Goal: Information Seeking & Learning: Learn about a topic

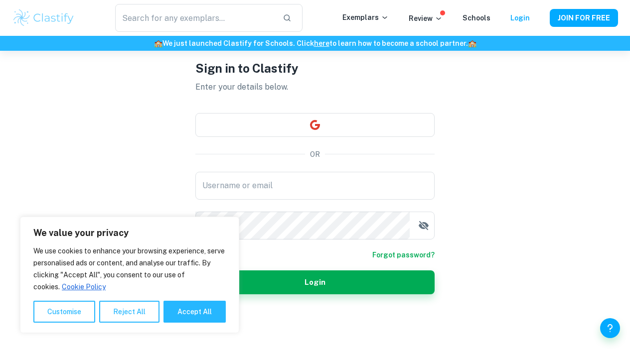
scroll to position [51, 0]
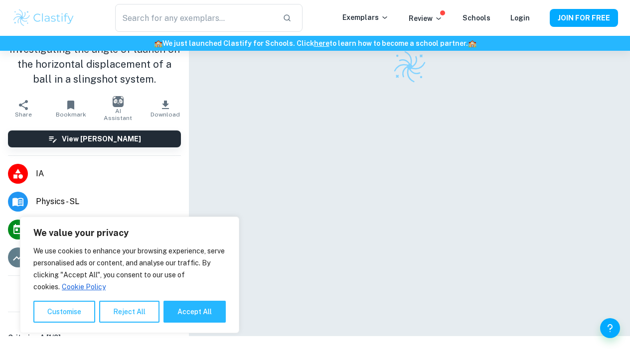
scroll to position [51, 0]
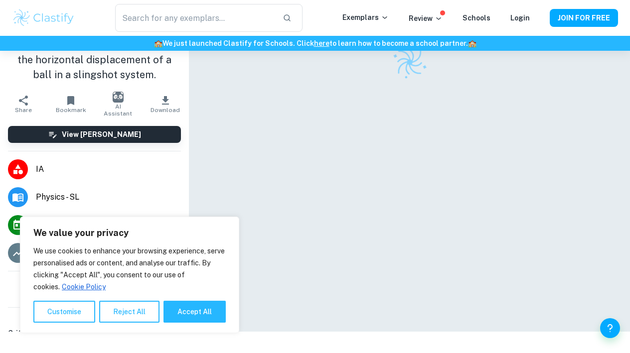
click at [189, 298] on div "We use cookies to enhance your browsing experience, serve personalised ads or c…" at bounding box center [129, 284] width 192 height 78
click at [194, 311] on button "Accept All" at bounding box center [194, 312] width 62 height 22
checkbox input "true"
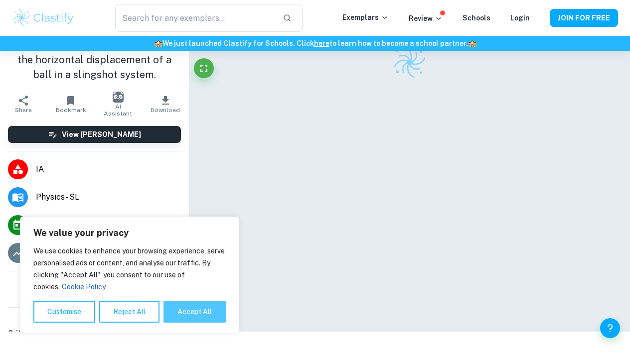
checkbox input "true"
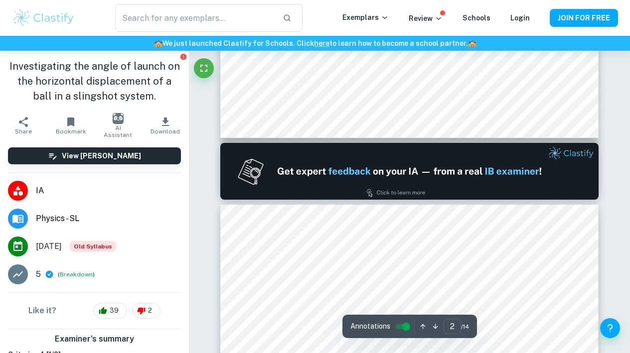
type input "1"
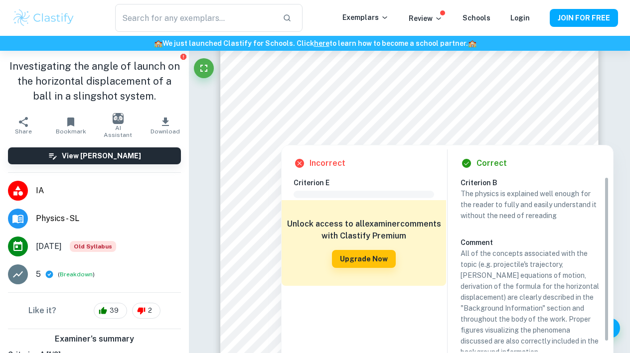
scroll to position [0, 0]
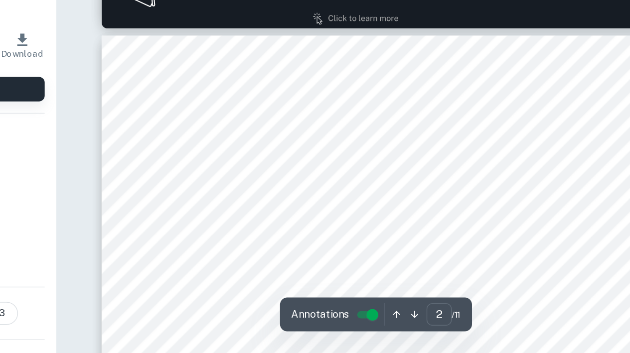
scroll to position [602, 0]
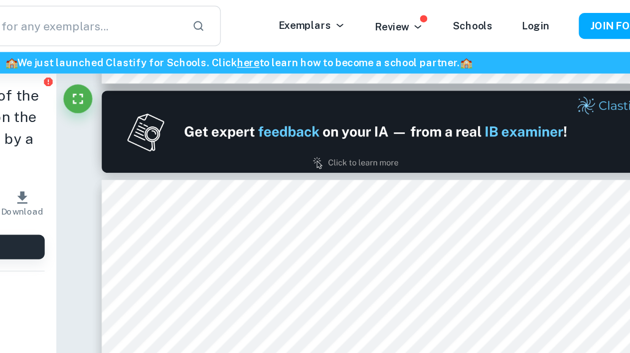
type input "1"
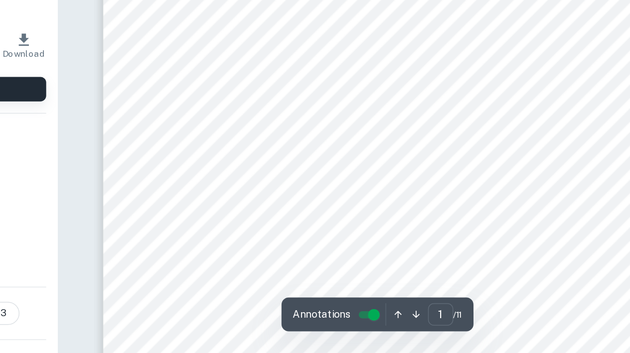
scroll to position [43, 0]
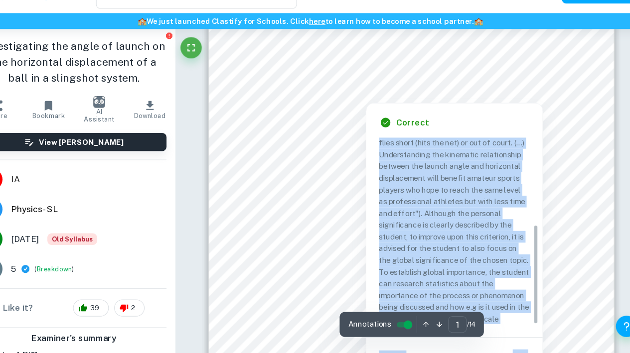
scroll to position [152, 0]
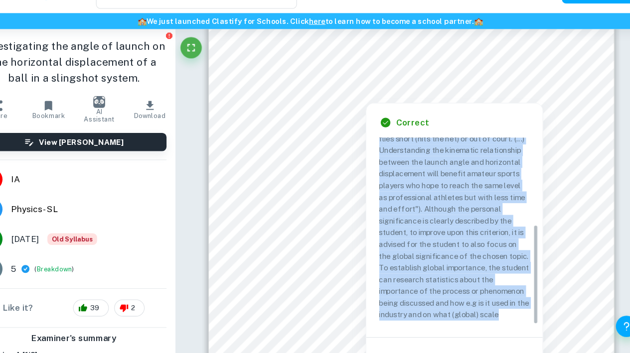
drag, startPoint x: 355, startPoint y: 156, endPoint x: 483, endPoint y: 294, distance: 187.9
click at [483, 294] on p "The student justifies the choice of topic with their interest and experience in…" at bounding box center [449, 202] width 141 height 241
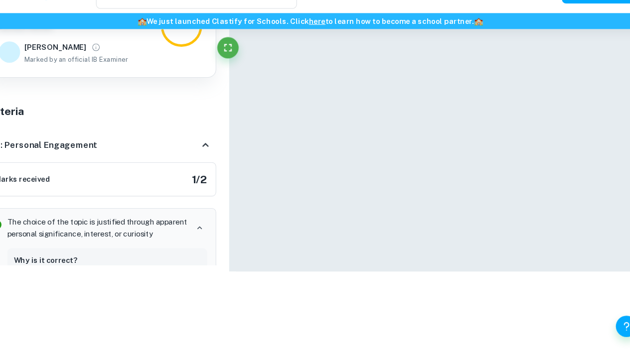
copy p "The student justifies the choice of topic with their interest and experience in…"
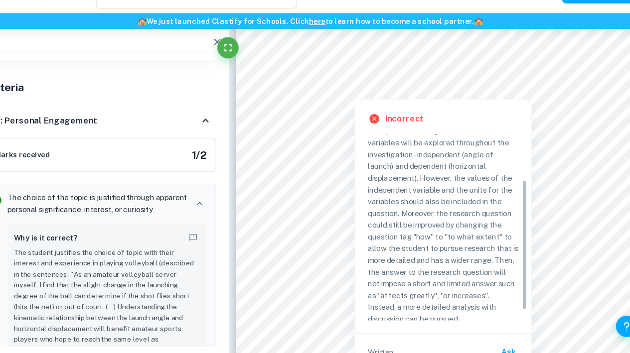
scroll to position [75, 0]
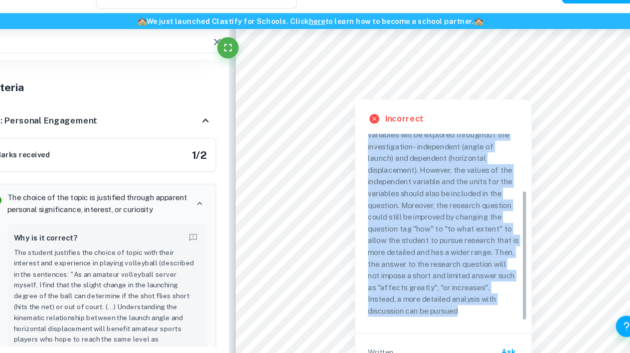
drag, startPoint x: 343, startPoint y: 170, endPoint x: 457, endPoint y: 294, distance: 168.2
click at [457, 294] on p "The question clearly indicates what variables will be explored throughout the i…" at bounding box center [439, 226] width 141 height 186
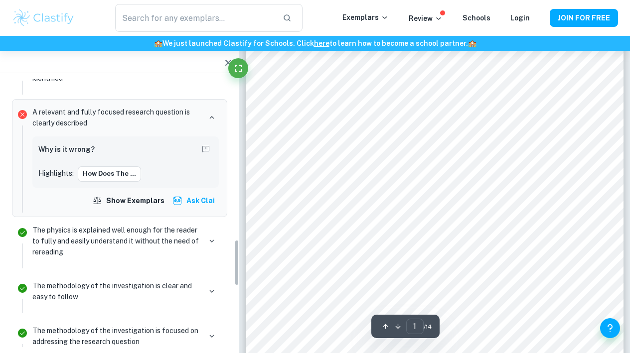
scroll to position [930, 0]
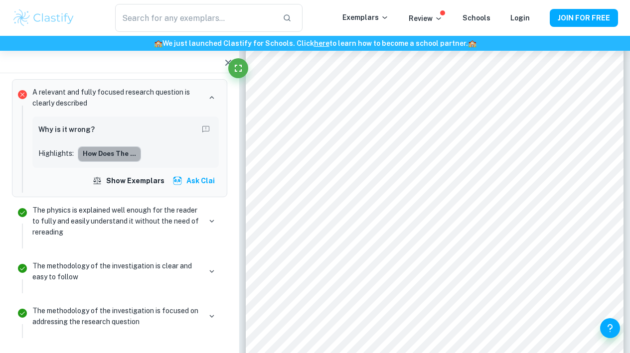
click at [115, 146] on button "How does the ..." at bounding box center [109, 153] width 63 height 15
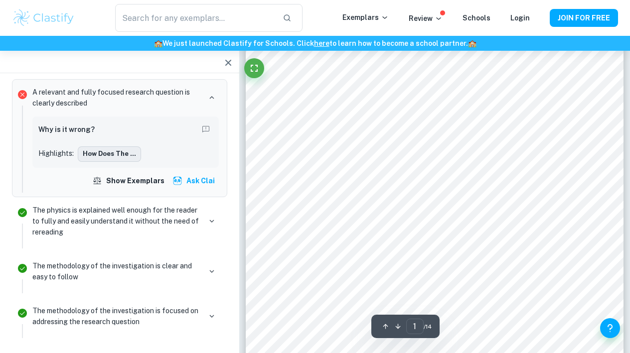
scroll to position [223, 0]
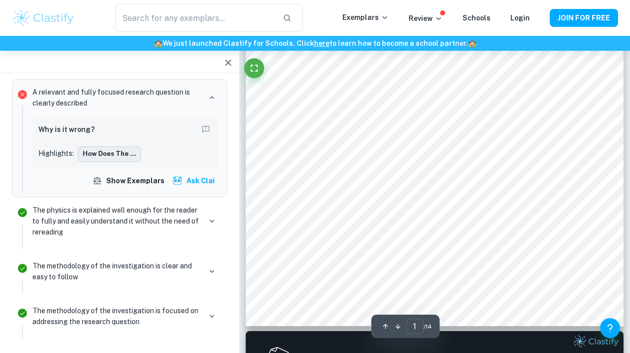
click at [118, 146] on button "How does the ..." at bounding box center [109, 153] width 63 height 15
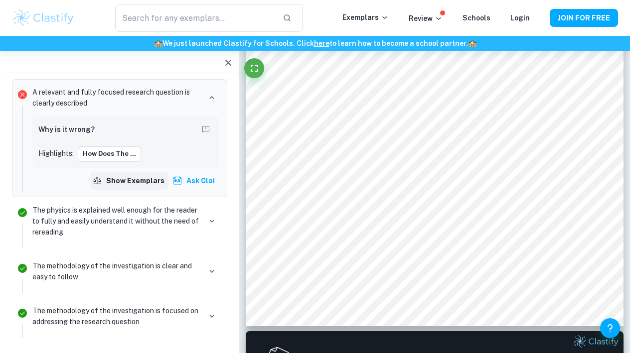
click at [152, 178] on button "Show exemplars" at bounding box center [129, 181] width 78 height 18
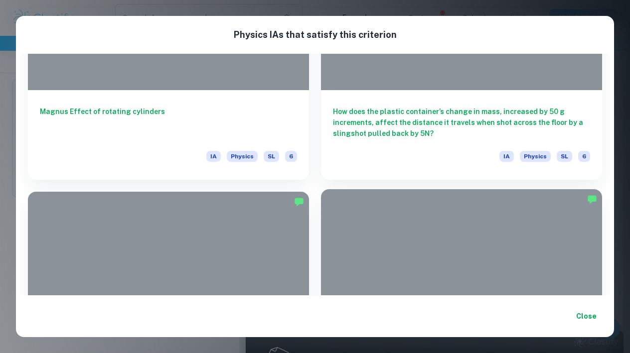
scroll to position [585, 0]
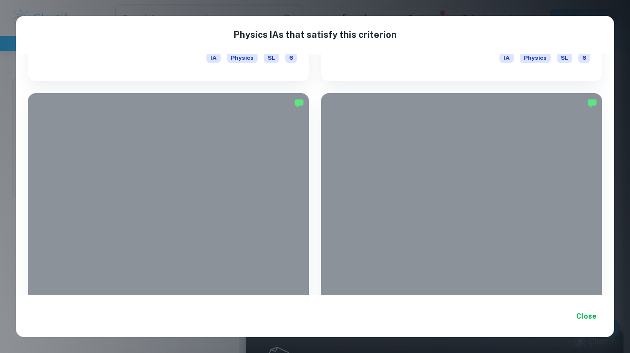
click at [586, 316] on button "Close" at bounding box center [586, 316] width 32 height 18
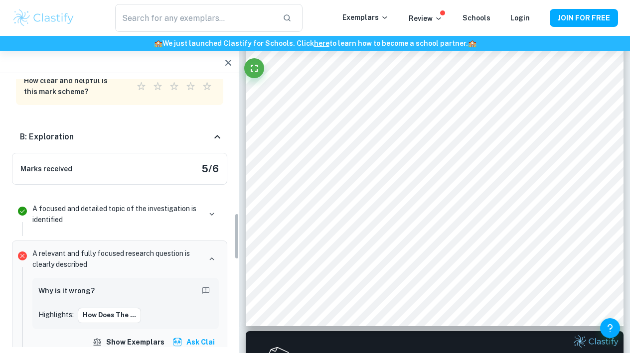
scroll to position [770, 0]
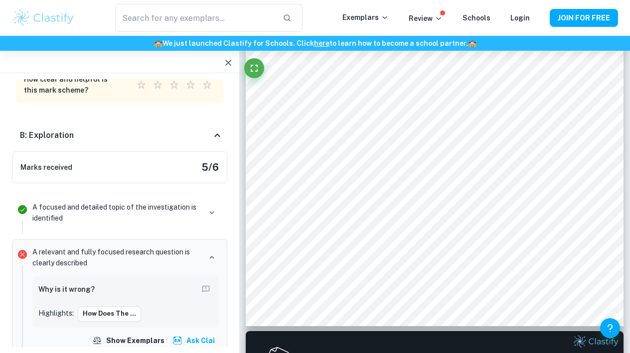
click at [69, 277] on div "Why is it wrong? Highlights: How does the ..." at bounding box center [125, 302] width 186 height 51
click at [66, 284] on h6 "Why is it wrong?" at bounding box center [66, 289] width 56 height 11
click at [121, 292] on div "Why is it wrong?" at bounding box center [125, 291] width 174 height 16
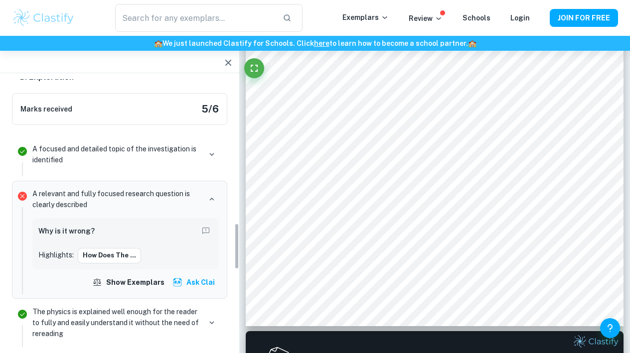
scroll to position [837, 0]
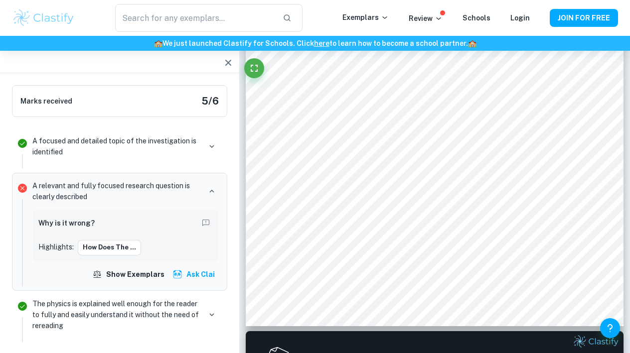
click at [53, 218] on h6 "Why is it wrong?" at bounding box center [66, 223] width 56 height 11
click at [208, 219] on icon "Report mistake/confusion" at bounding box center [205, 223] width 9 height 9
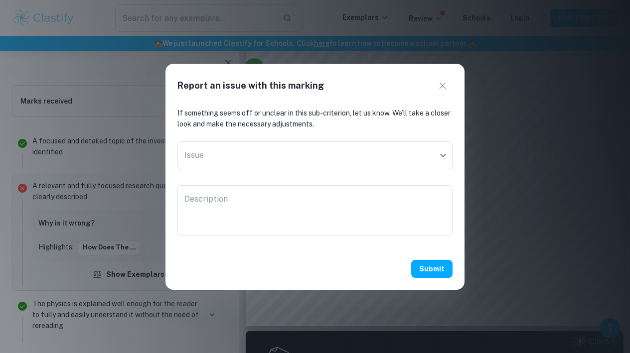
click at [226, 173] on div "If something seems off or unclear in this sub-criterion, let us know. We’ll tak…" at bounding box center [314, 178] width 299 height 141
click at [446, 86] on icon "button" at bounding box center [442, 86] width 12 height 12
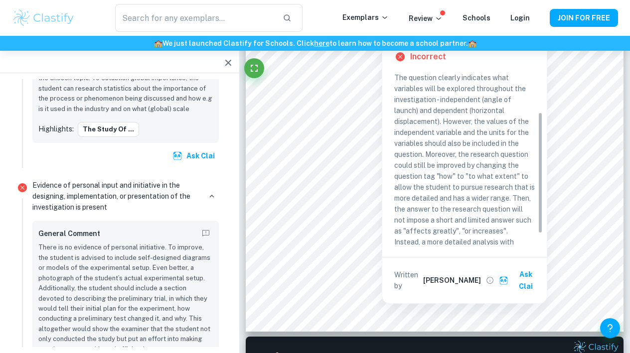
scroll to position [64, 0]
